Goal: Book appointment/travel/reservation

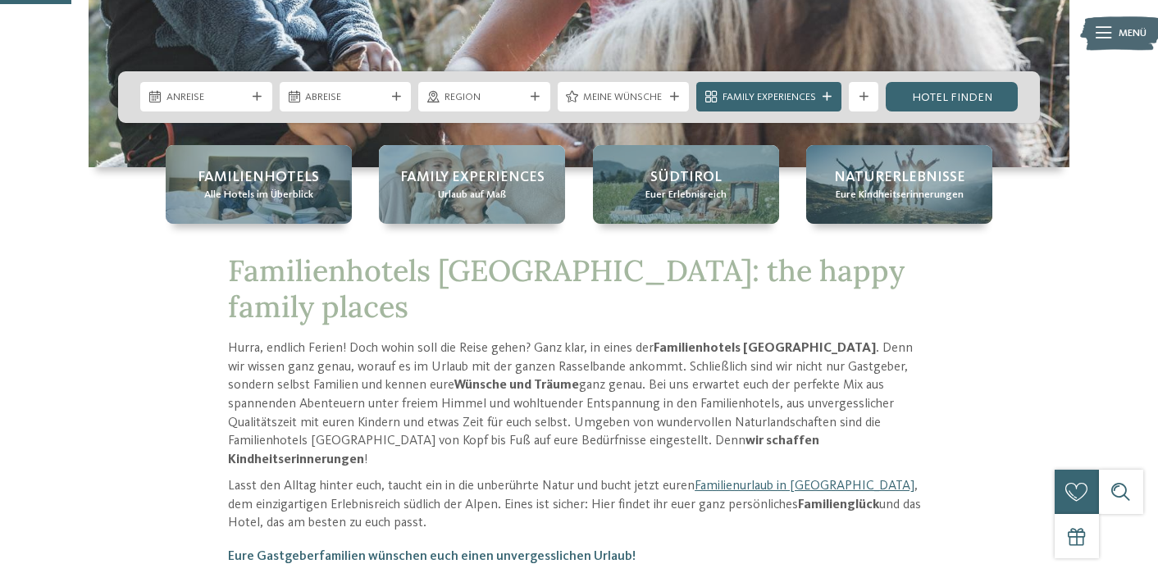
scroll to position [355, 0]
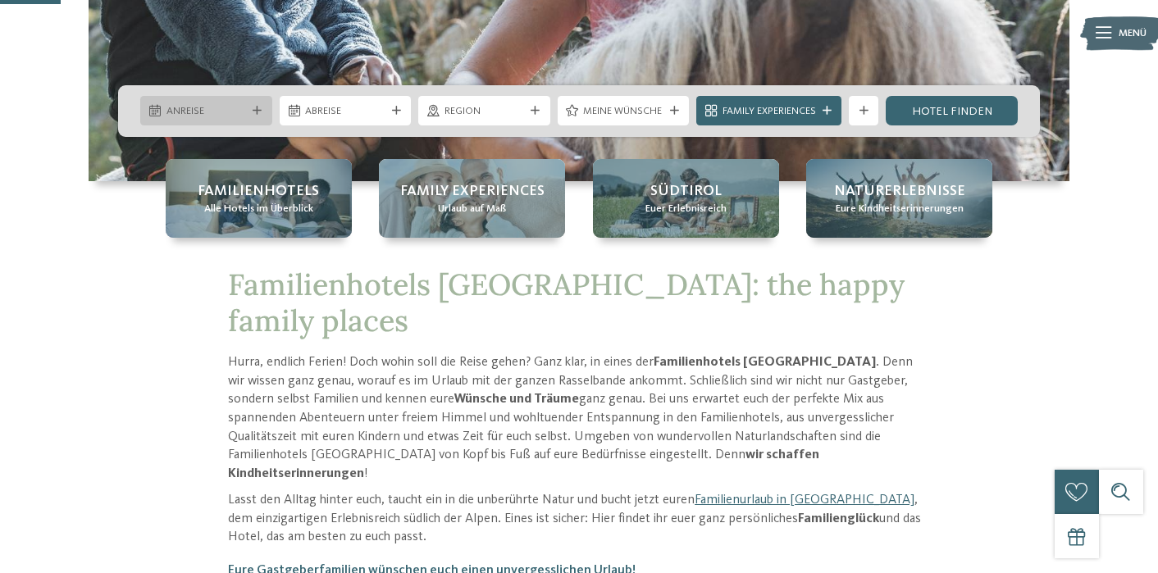
click at [239, 104] on span "Anreise" at bounding box center [207, 111] width 80 height 15
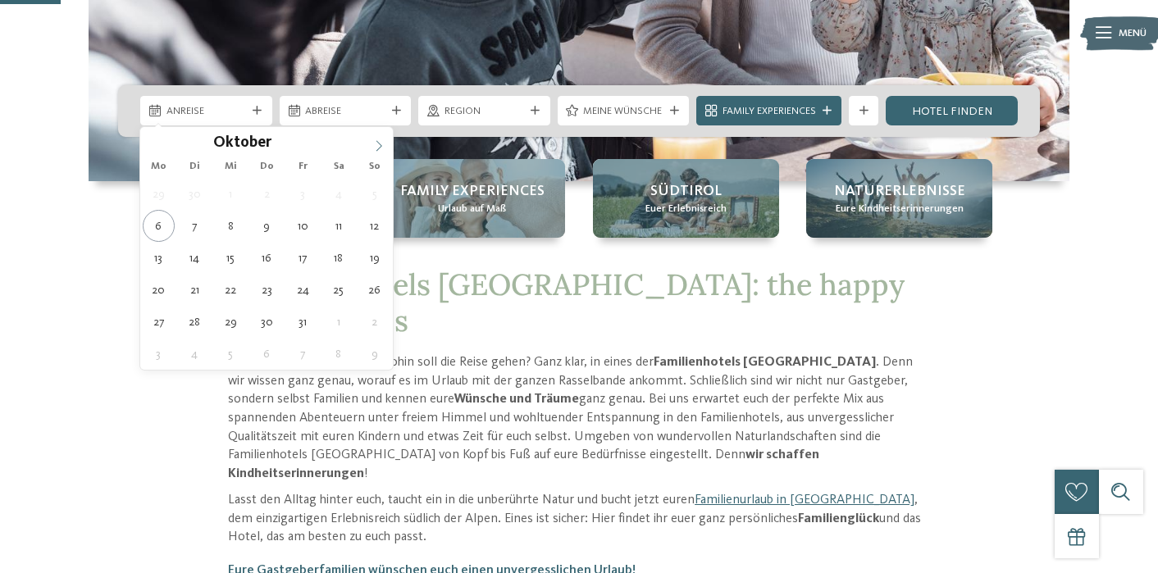
click at [384, 144] on icon at bounding box center [378, 145] width 11 height 11
type div "[DATE]"
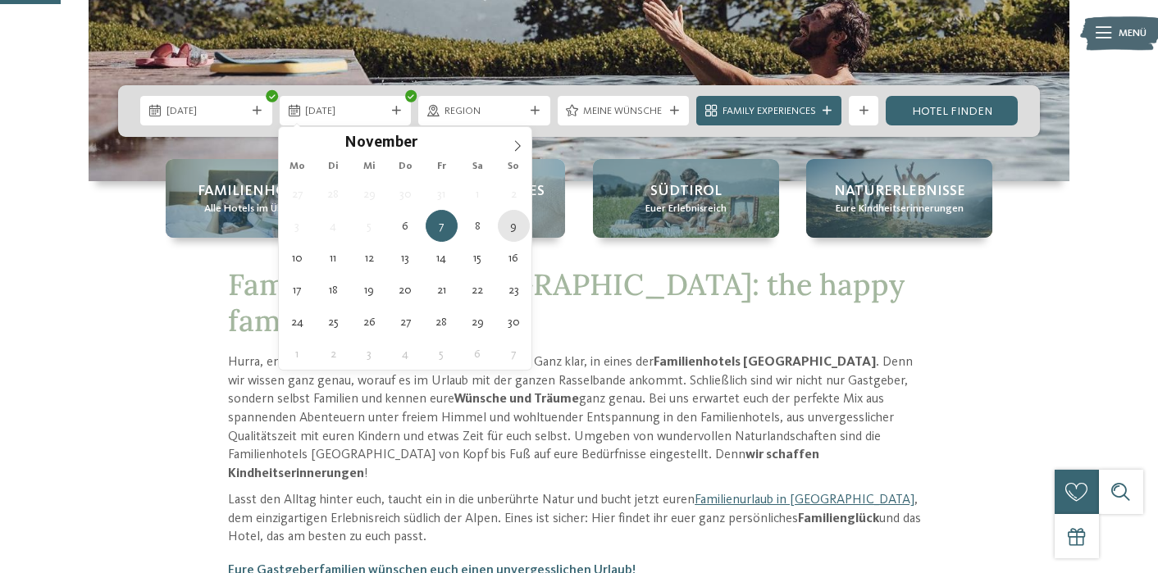
type div "[DATE]"
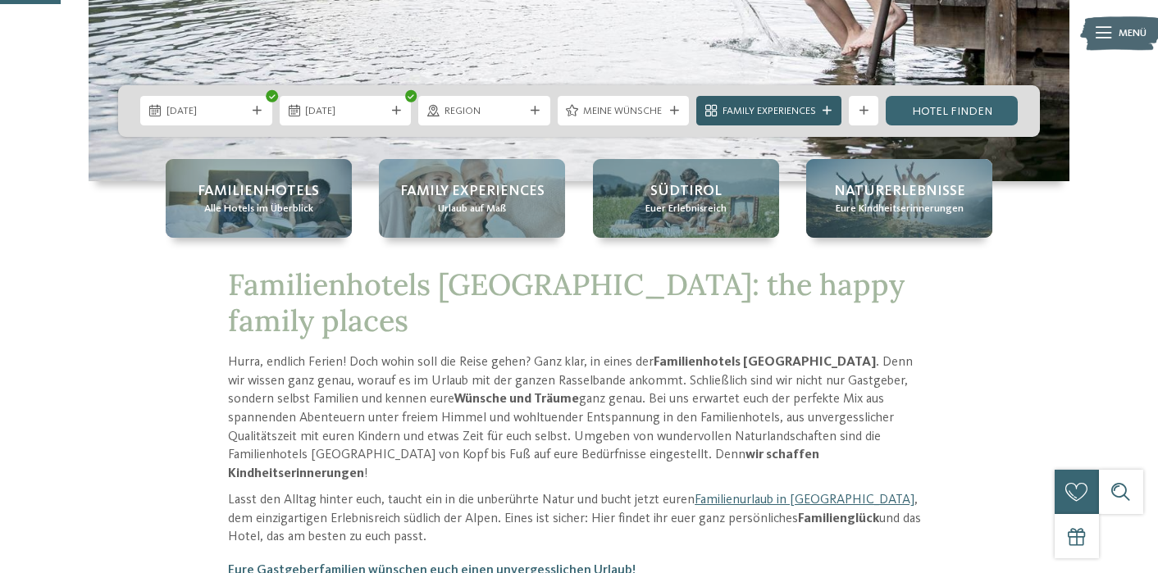
click at [783, 107] on span "Family Experiences" at bounding box center [770, 111] width 94 height 15
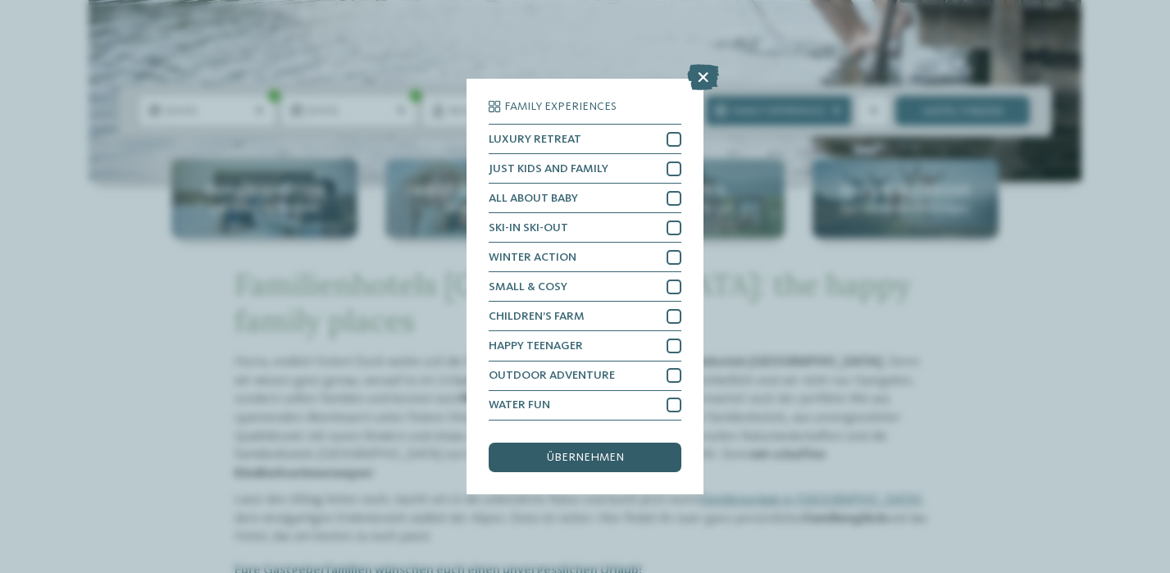
click at [597, 461] on span "übernehmen" at bounding box center [585, 457] width 77 height 11
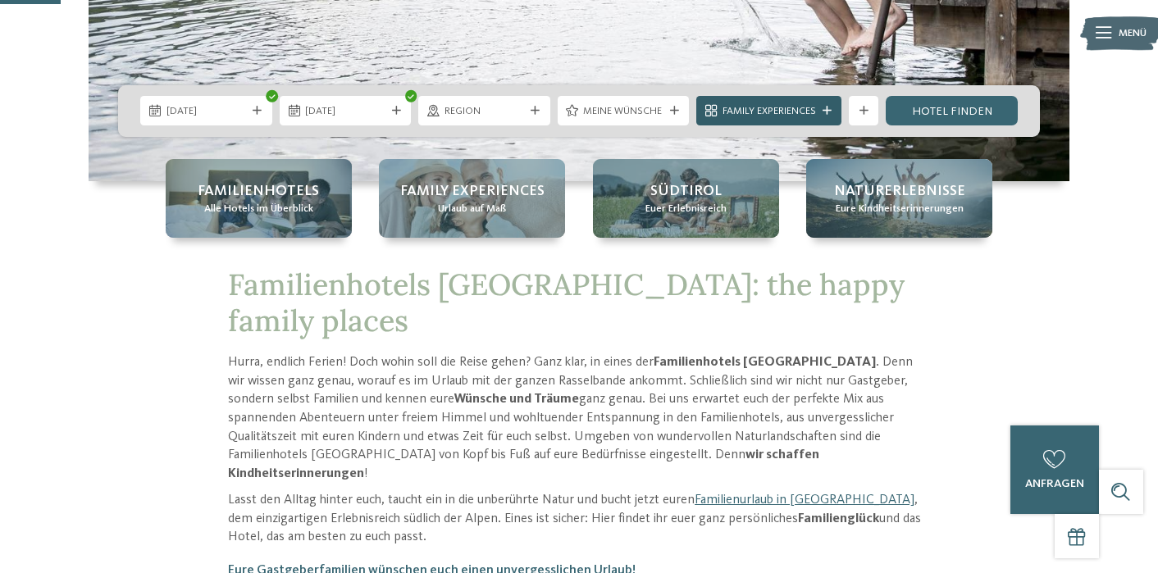
click at [785, 112] on span "Family Experiences" at bounding box center [770, 111] width 94 height 15
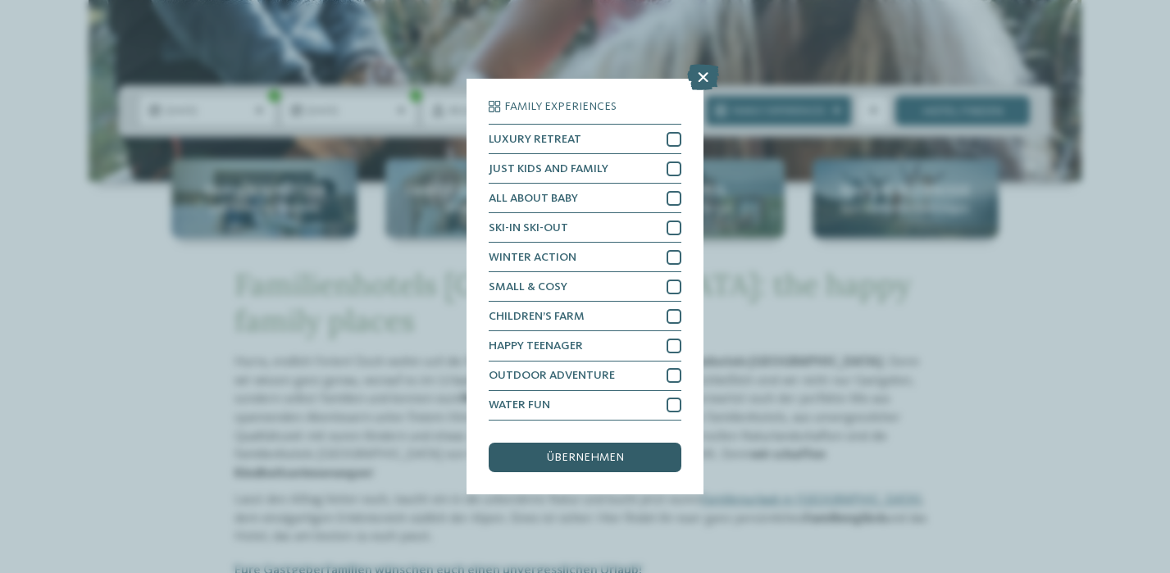
click at [569, 457] on span "übernehmen" at bounding box center [585, 457] width 77 height 11
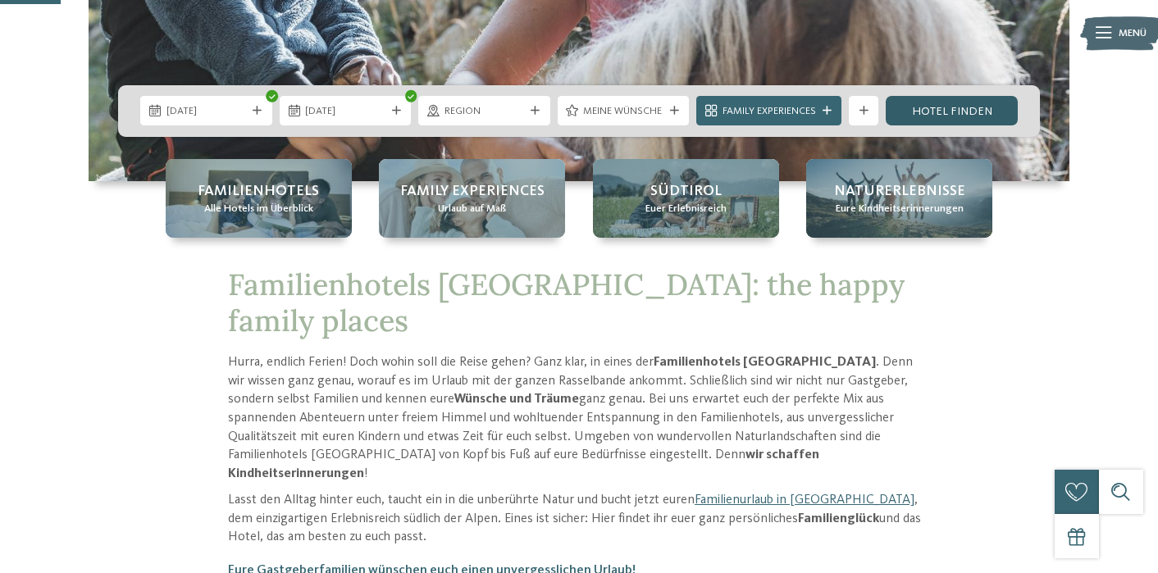
click at [949, 111] on link "Hotel finden" at bounding box center [952, 111] width 132 height 30
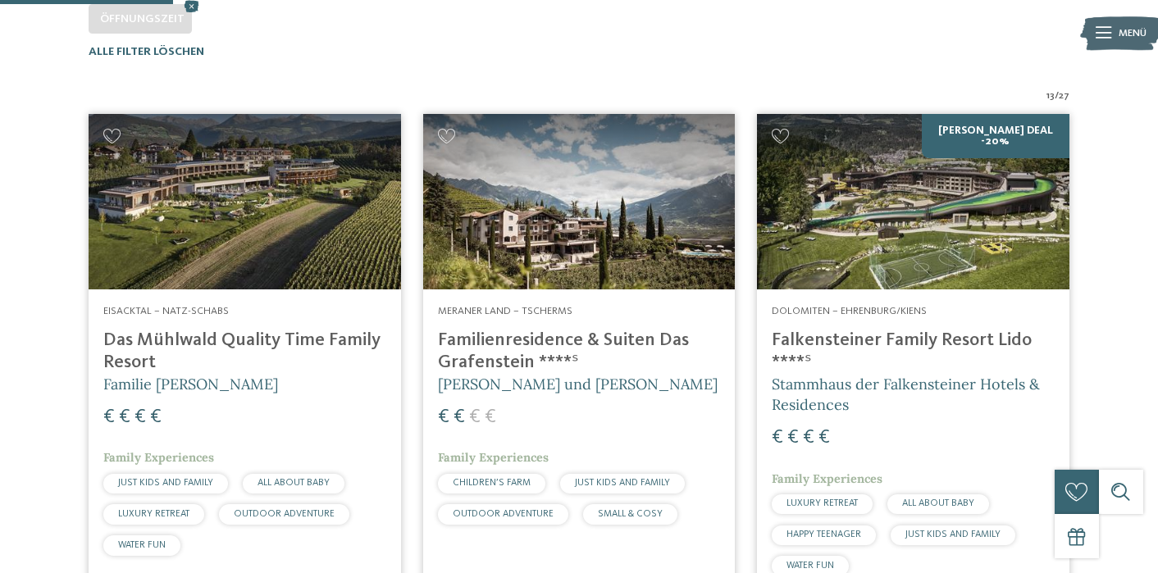
scroll to position [462, 0]
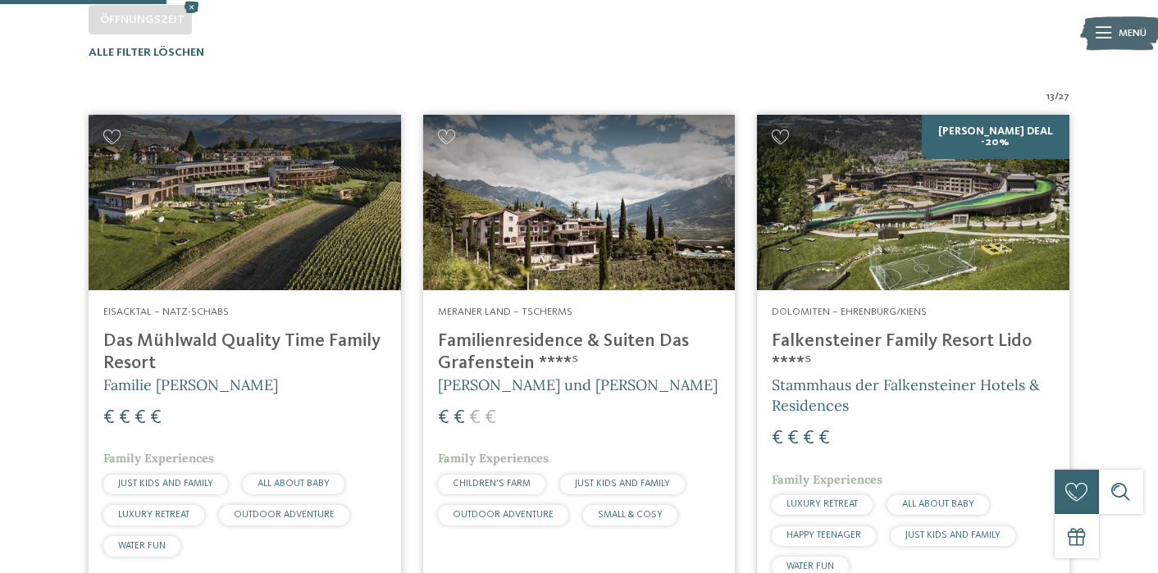
click at [545, 344] on h4 "Familienresidence & Suiten Das Grafenstein ****ˢ" at bounding box center [579, 353] width 283 height 44
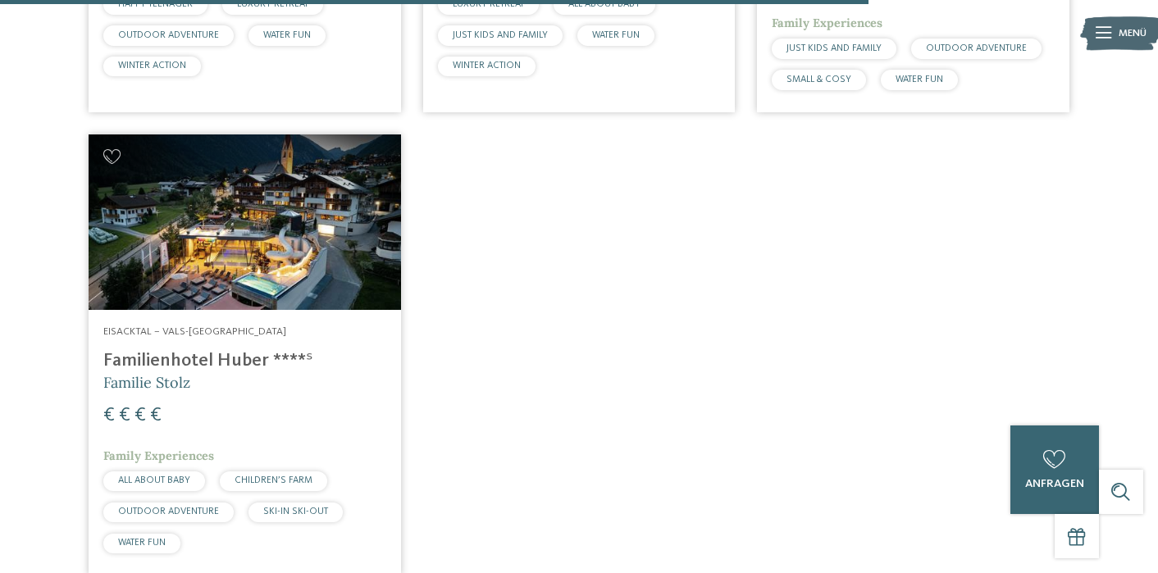
scroll to position [2402, 0]
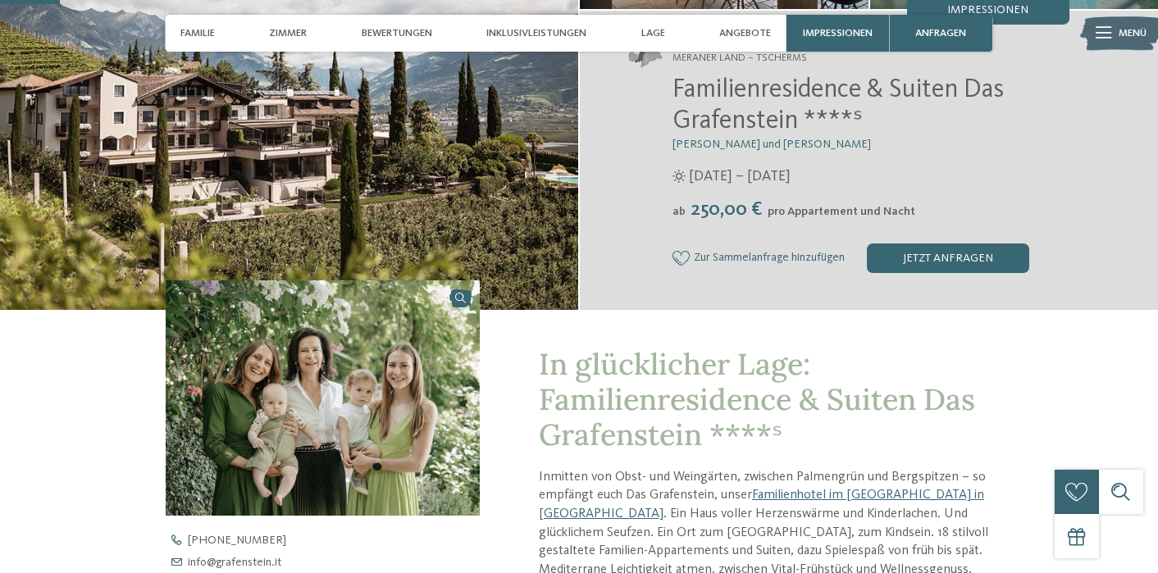
scroll to position [480, 0]
